Goal: Task Accomplishment & Management: Complete application form

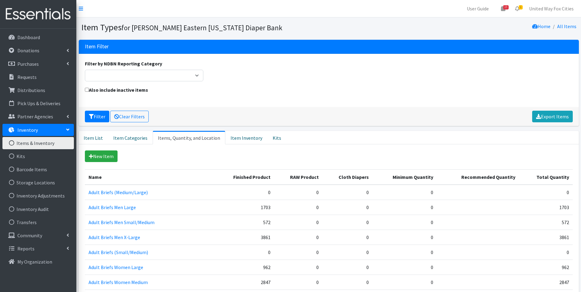
scroll to position [916, 0]
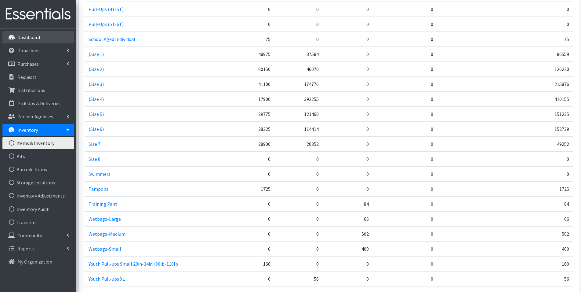
click at [31, 38] on p "Dashboard" at bounding box center [28, 37] width 23 height 6
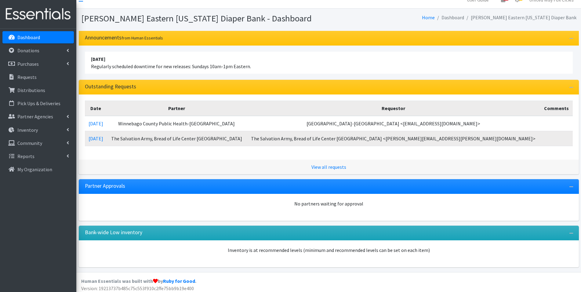
scroll to position [12, 0]
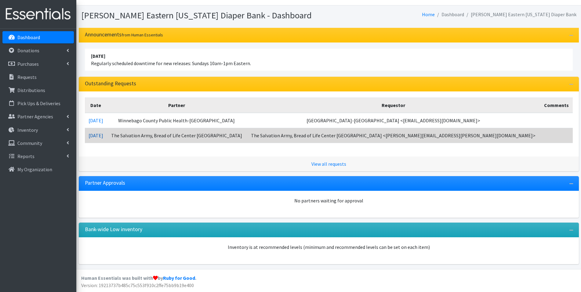
click at [102, 136] on link "10/06/2025" at bounding box center [96, 135] width 15 height 6
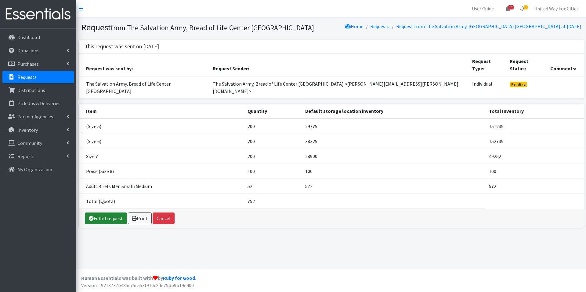
click at [110, 212] on link "Fulfill request" at bounding box center [106, 218] width 42 height 12
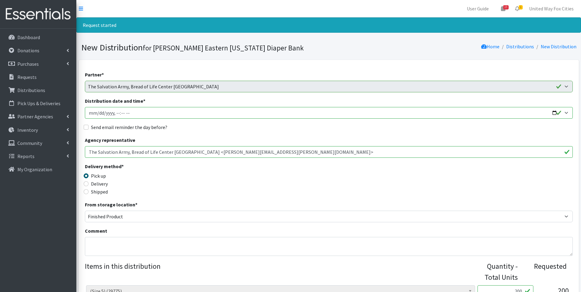
click at [555, 112] on input "Distribution date and time *" at bounding box center [329, 113] width 488 height 12
type input "2025-10-23T09:00"
click at [237, 127] on div "Send email reminder the day before?" at bounding box center [329, 126] width 488 height 7
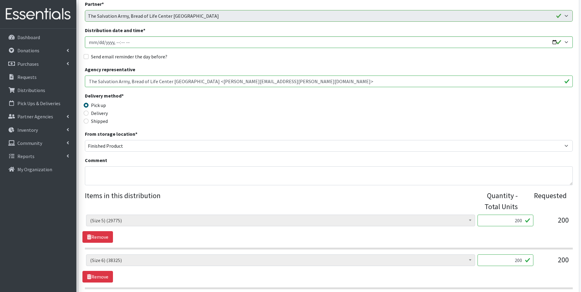
scroll to position [92, 0]
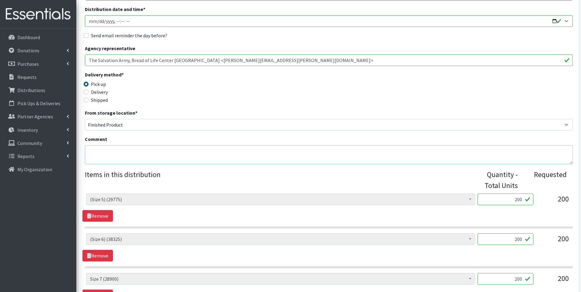
click at [130, 148] on textarea "Comment" at bounding box center [329, 154] width 488 height 19
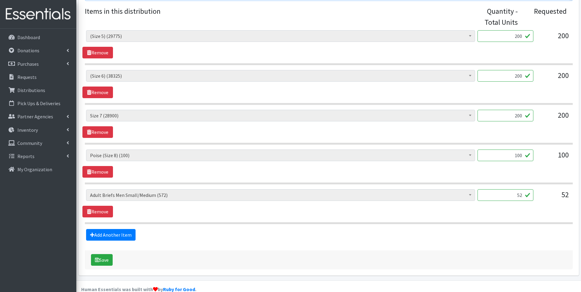
scroll to position [266, 0]
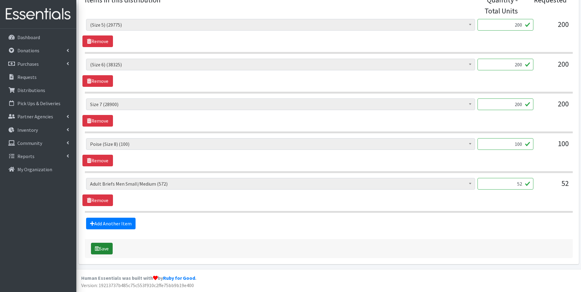
type textarea "Pick up orders Thursday, October 23, 9am-1pm"
click at [108, 251] on button "Save" at bounding box center [102, 248] width 22 height 12
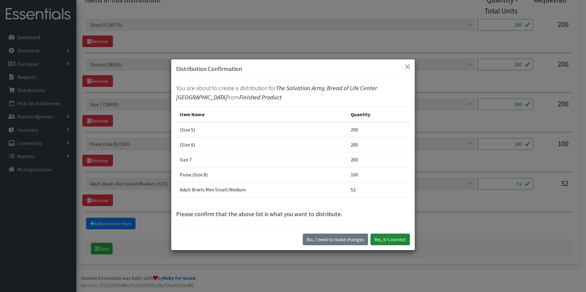
click at [402, 241] on button "Yes, it's correct" at bounding box center [390, 239] width 39 height 12
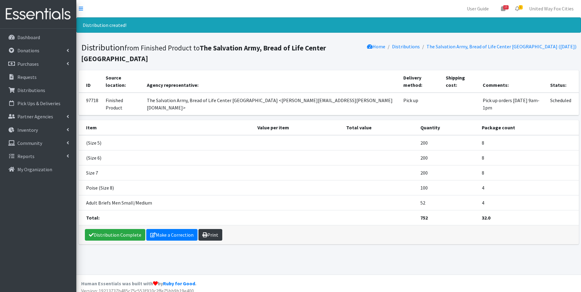
click at [210, 229] on link "Print" at bounding box center [211, 235] width 24 height 12
click at [30, 38] on p "Dashboard" at bounding box center [28, 37] width 23 height 6
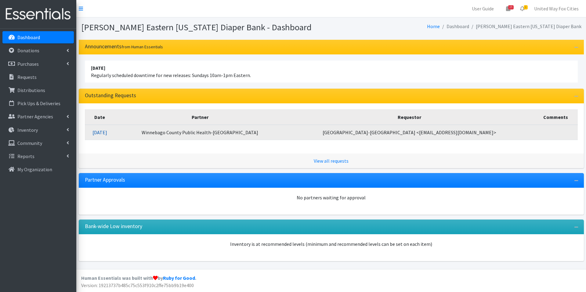
click at [107, 129] on link "10/06/2025" at bounding box center [100, 132] width 15 height 6
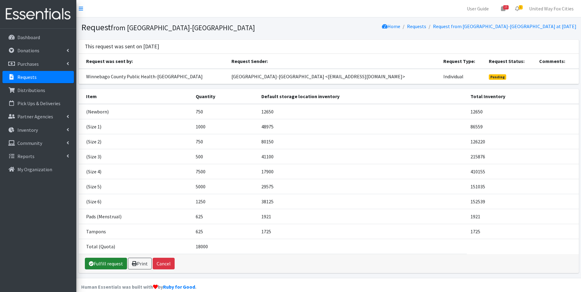
click at [111, 265] on link "Fulfill request" at bounding box center [106, 263] width 42 height 12
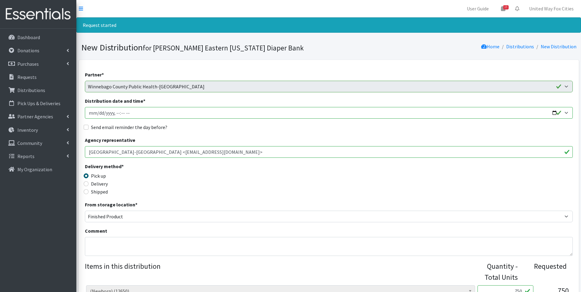
click at [519, 113] on input "Distribution date and time *" at bounding box center [329, 113] width 488 height 12
click at [554, 112] on input "Distribution date and time *" at bounding box center [329, 113] width 488 height 12
type input "2025-10-23T09:00"
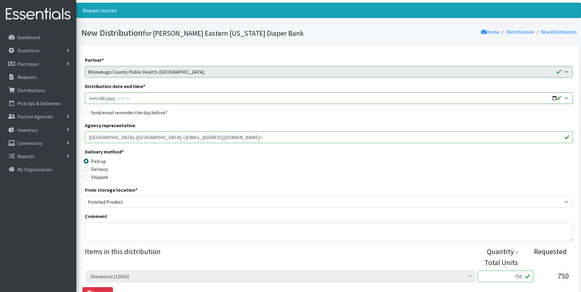
scroll to position [61, 0]
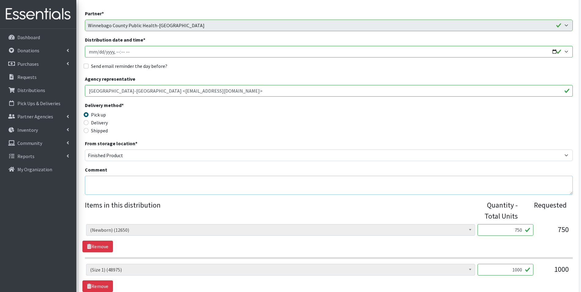
click at [123, 178] on textarea "Comment" at bounding box center [329, 185] width 488 height 19
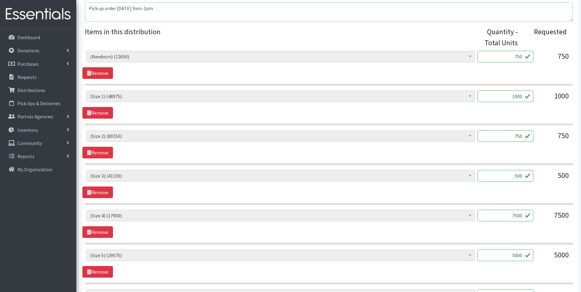
scroll to position [244, 0]
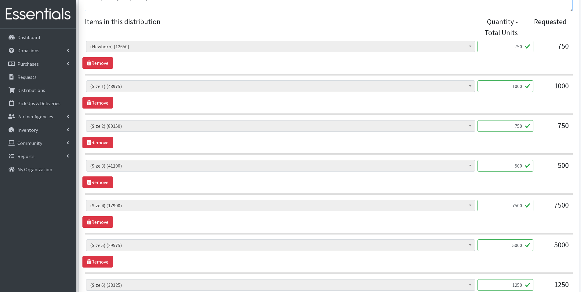
type textarea "Pick up order Thursday, October 23, 9am-1pm"
click at [522, 126] on input "750" at bounding box center [506, 126] width 56 height 12
type input "7"
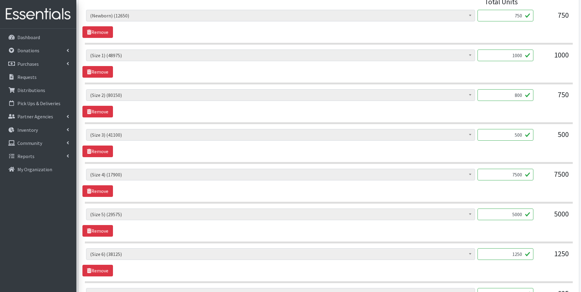
scroll to position [275, 0]
type input "800"
click at [31, 37] on p "Dashboard" at bounding box center [28, 37] width 23 height 6
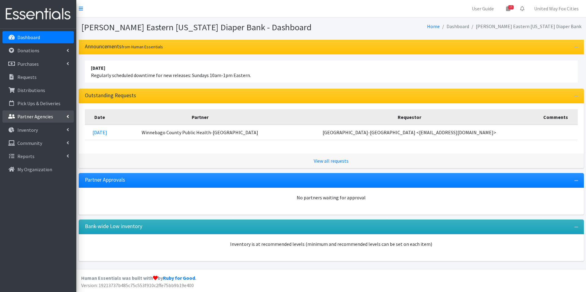
click at [69, 115] on link "Partner Agencies" at bounding box center [37, 116] width 71 height 12
click at [36, 132] on link "All Partners" at bounding box center [37, 130] width 71 height 12
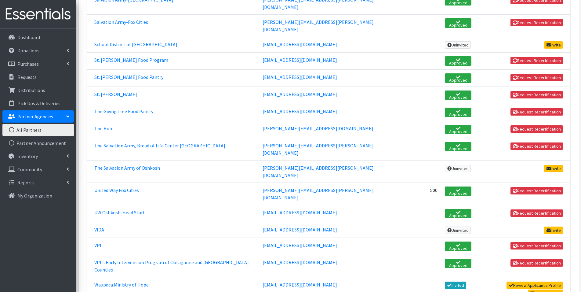
scroll to position [975, 0]
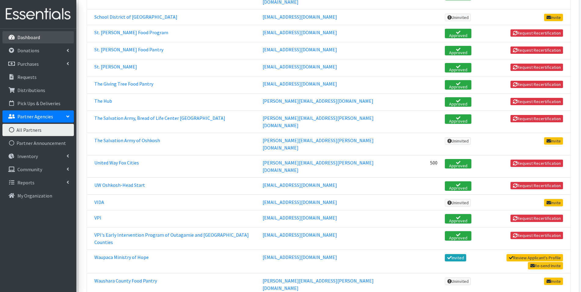
click at [29, 37] on p "Dashboard" at bounding box center [28, 37] width 23 height 6
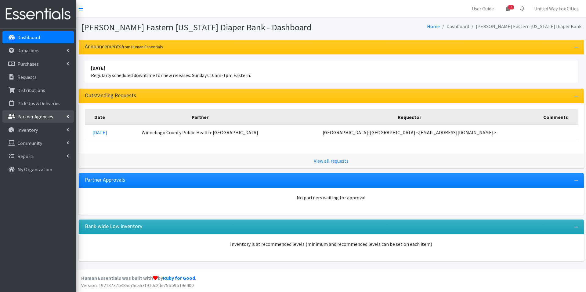
click at [67, 116] on icon at bounding box center [68, 116] width 2 height 5
click at [35, 129] on link "All Partners" at bounding box center [37, 130] width 71 height 12
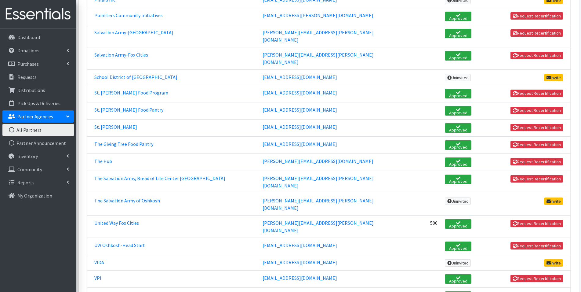
scroll to position [916, 0]
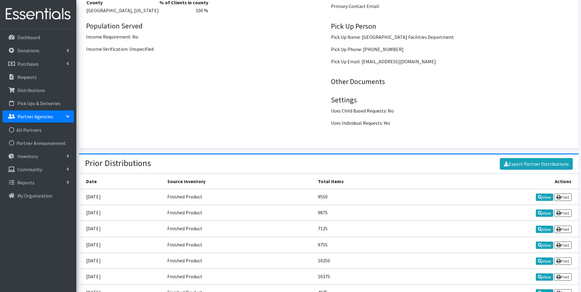
scroll to position [847, 0]
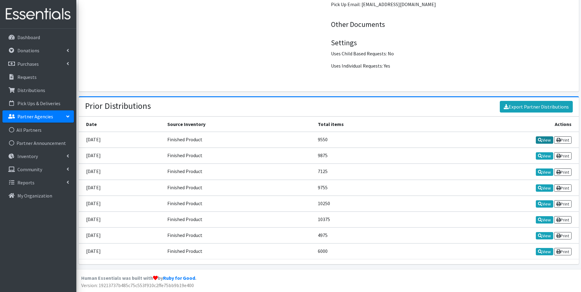
click at [545, 141] on link "View" at bounding box center [544, 139] width 17 height 7
click at [540, 220] on icon at bounding box center [540, 219] width 4 height 4
click at [33, 36] on p "Dashboard" at bounding box center [28, 37] width 23 height 6
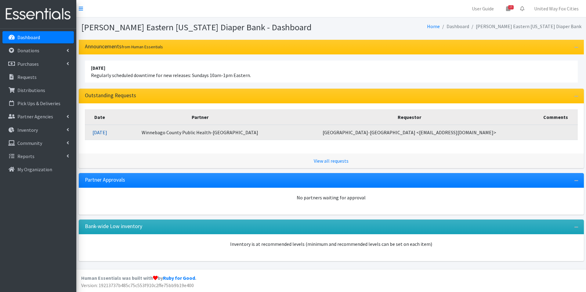
click at [107, 131] on link "10/06/2025" at bounding box center [100, 132] width 15 height 6
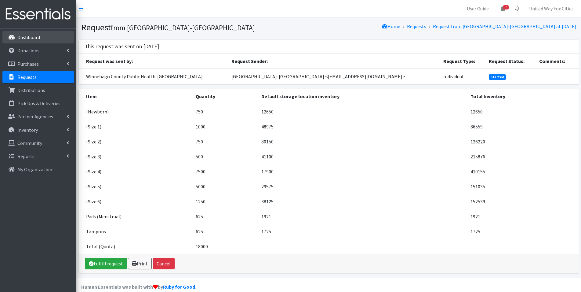
click at [35, 38] on p "Dashboard" at bounding box center [28, 37] width 23 height 6
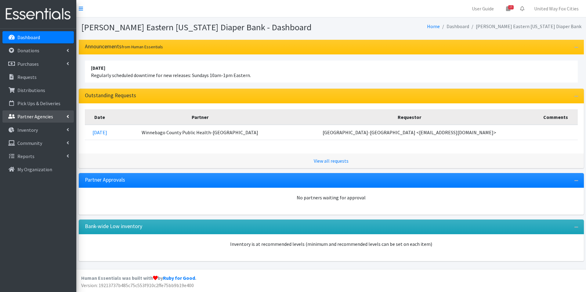
click at [67, 115] on icon at bounding box center [68, 116] width 2 height 5
click at [31, 130] on link "All Partners" at bounding box center [37, 130] width 71 height 12
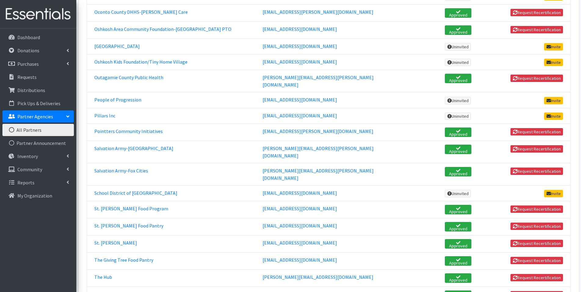
scroll to position [916, 0]
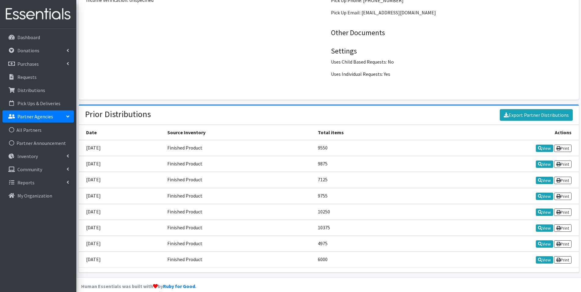
scroll to position [847, 0]
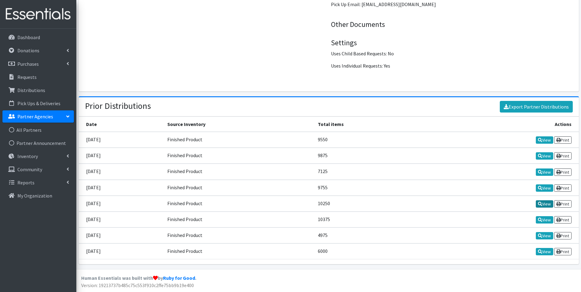
click at [536, 205] on link "View" at bounding box center [544, 203] width 17 height 7
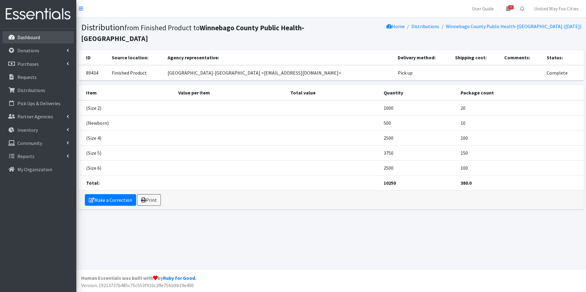
click at [28, 37] on p "Dashboard" at bounding box center [28, 37] width 23 height 6
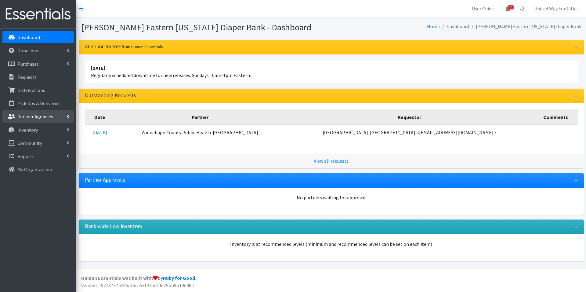
click at [67, 116] on icon at bounding box center [68, 116] width 2 height 5
click at [25, 131] on link "All Partners" at bounding box center [37, 130] width 71 height 12
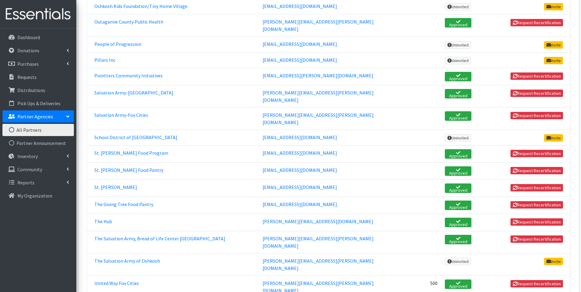
scroll to position [886, 0]
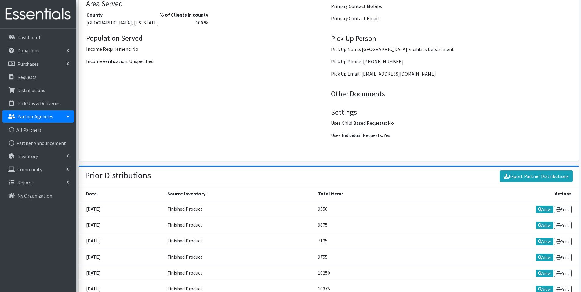
scroll to position [847, 0]
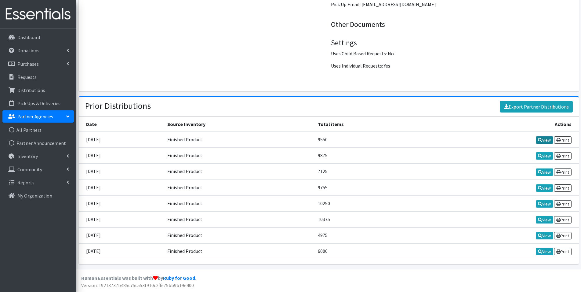
click at [545, 142] on link "View" at bounding box center [544, 139] width 17 height 7
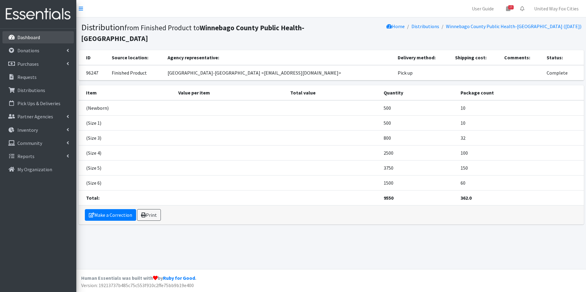
click at [28, 39] on p "Dashboard" at bounding box center [28, 37] width 23 height 6
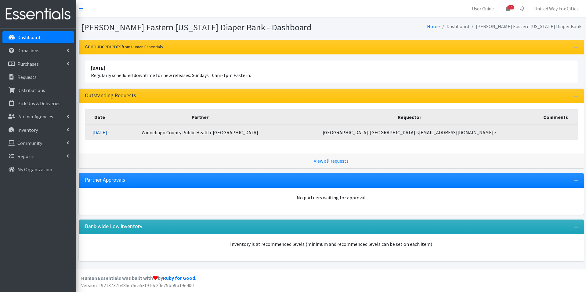
click at [107, 134] on link "[DATE]" at bounding box center [100, 132] width 15 height 6
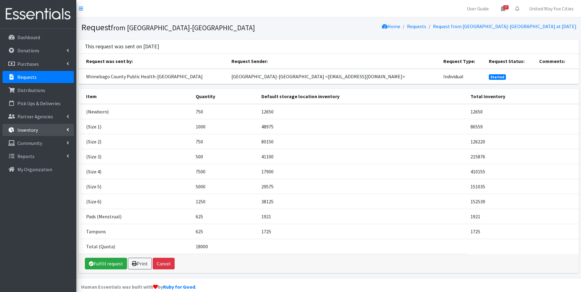
click at [68, 129] on icon at bounding box center [68, 129] width 2 height 5
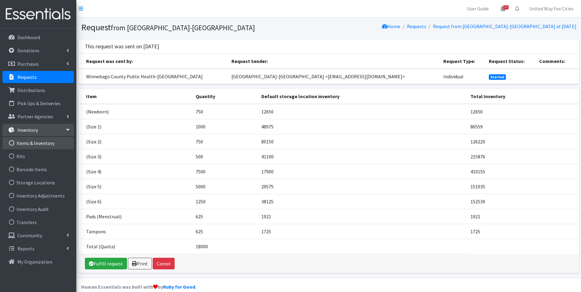
click at [38, 143] on link "Items & Inventory" at bounding box center [37, 143] width 71 height 12
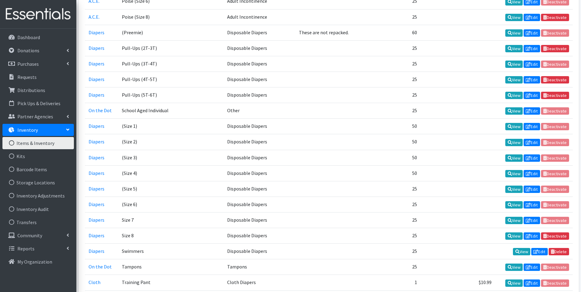
scroll to position [902, 0]
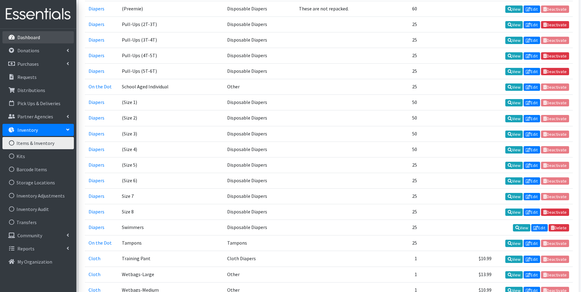
click at [27, 38] on p "Dashboard" at bounding box center [28, 37] width 23 height 6
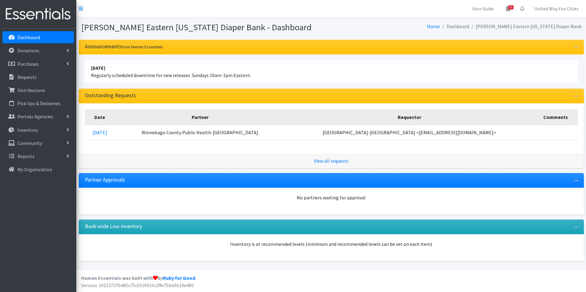
click at [29, 40] on p "Dashboard" at bounding box center [28, 37] width 23 height 6
click at [512, 10] on link "15" at bounding box center [508, 8] width 14 height 12
click at [481, 35] on link "View Calendar" at bounding box center [472, 33] width 85 height 11
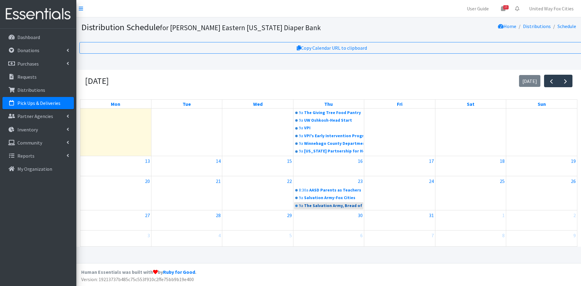
scroll to position [5, 0]
click at [566, 5] on link "United Way Fox Cities" at bounding box center [551, 8] width 54 height 12
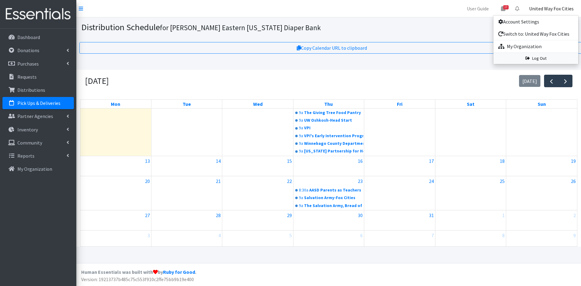
click at [542, 55] on link "Log Out" at bounding box center [536, 58] width 85 height 11
